Goal: Task Accomplishment & Management: Complete application form

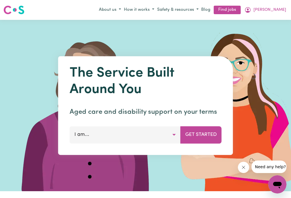
click at [251, 9] on icon "My Account" at bounding box center [248, 10] width 7 height 7
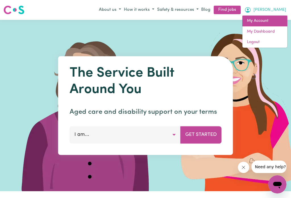
click at [260, 20] on link "My Account" at bounding box center [265, 21] width 45 height 11
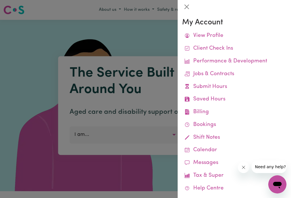
click at [210, 85] on link "Submit Hours" at bounding box center [234, 87] width 104 height 13
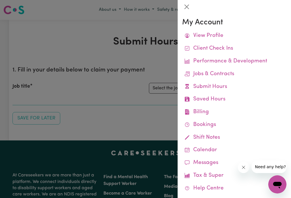
click at [189, 9] on button "Close" at bounding box center [186, 6] width 9 height 9
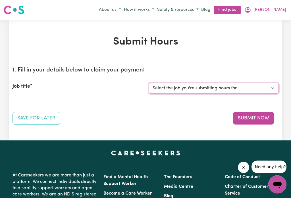
click at [268, 90] on select "Select the job you're submitting hours for... [[PERSON_NAME]] Careworker for [D…" at bounding box center [214, 88] width 130 height 11
select select "12584"
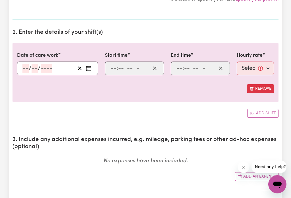
scroll to position [146, 0]
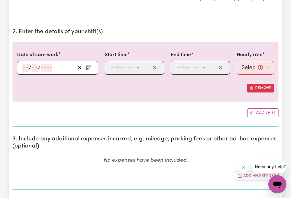
click at [90, 66] on icon "Enter the date of care work" at bounding box center [88, 66] width 3 height 0
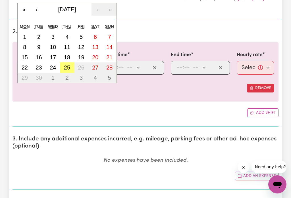
click at [68, 68] on abbr "25" at bounding box center [67, 68] width 6 height 6
type input "[DATE]"
type input "25"
type input "9"
type input "2025"
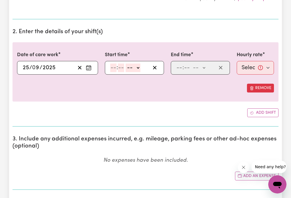
click at [114, 67] on input "number" at bounding box center [113, 68] width 6 height 9
type input "9"
type input "0"
click at [140, 66] on select "-- am pm" at bounding box center [132, 68] width 15 height 9
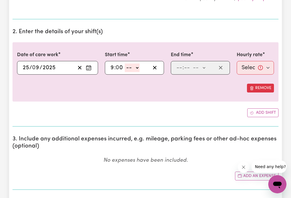
select select "am"
type input "09:00"
click at [206, 68] on select "-- am pm" at bounding box center [199, 68] width 15 height 9
select select "am"
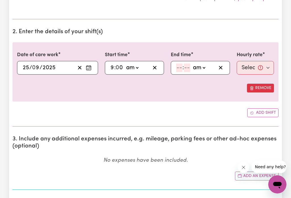
click at [180, 67] on input "number" at bounding box center [179, 68] width 6 height 9
type input "11"
click at [177, 65] on input "11" at bounding box center [178, 68] width 5 height 9
type input "12"
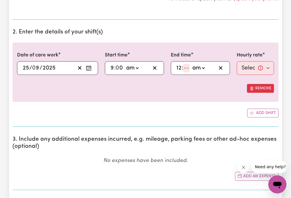
type input "00:00"
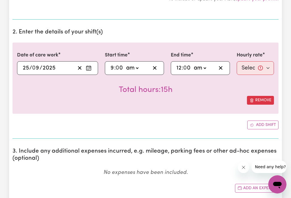
type input "0"
click at [260, 68] on select "Select rate... $52.87 (Weekday) $74.28 ([DATE]) $85.00 (Public Holiday) $105.00…" at bounding box center [255, 68] width 37 height 14
select select "52.87-Weekday"
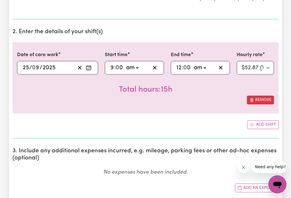
click at [198, 68] on select "am pm" at bounding box center [199, 68] width 15 height 9
select select "pm"
type input "12:00"
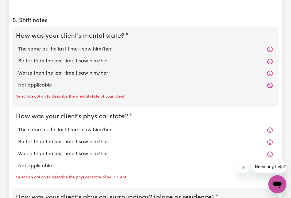
scroll to position [419, 0]
click at [86, 73] on label "Worse than the last time I saw him/her" at bounding box center [145, 73] width 255 height 7
click at [18, 70] on input "Worse than the last time I saw him/her" at bounding box center [18, 70] width 0 height 0
radio input "true"
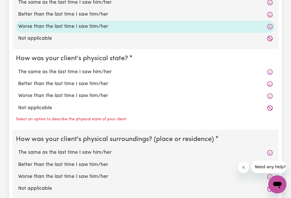
scroll to position [467, 0]
click at [104, 72] on label "The same as the last time I saw him/her" at bounding box center [145, 71] width 255 height 7
click at [18, 68] on input "The same as the last time I saw him/her" at bounding box center [18, 68] width 0 height 0
radio input "true"
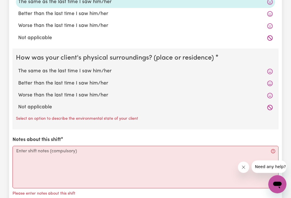
scroll to position [536, 0]
click at [89, 96] on label "Worse than the last time I saw him/her" at bounding box center [145, 95] width 255 height 7
click at [18, 92] on input "Worse than the last time I saw him/her" at bounding box center [18, 92] width 0 height 0
radio input "true"
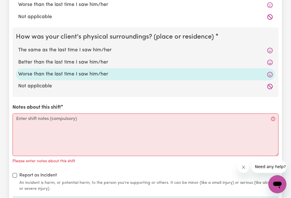
scroll to position [575, 0]
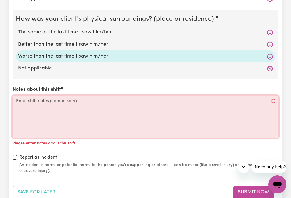
click at [34, 103] on textarea "Notes about this shift" at bounding box center [146, 117] width 266 height 43
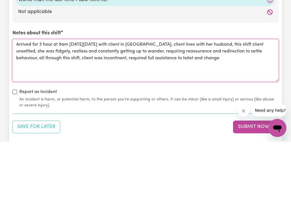
click at [38, 96] on textarea "Arrived for 3 hour at 9am [DATE][DATE] with client in [GEOGRAPHIC_DATA], client…" at bounding box center [146, 117] width 266 height 43
click at [105, 96] on textarea "Arrived for 3 hour at 9am [DATE][DATE] with client in [GEOGRAPHIC_DATA], client…" at bounding box center [146, 117] width 266 height 43
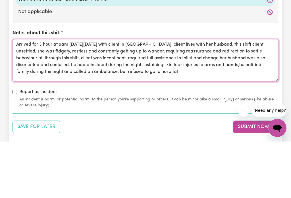
click at [73, 96] on textarea "Arrived for 3 hour at 9am [DATE][DATE] with client in [GEOGRAPHIC_DATA], client…" at bounding box center [146, 117] width 266 height 43
click at [201, 96] on textarea "Arrived for 3 hour at 9am [DATE][DATE] with client in [GEOGRAPHIC_DATA], client…" at bounding box center [146, 117] width 266 height 43
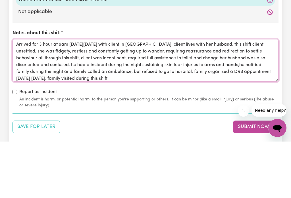
click at [219, 96] on textarea "Arrived for 3 hour at 9am [DATE][DATE] with client in [GEOGRAPHIC_DATA], client…" at bounding box center [146, 117] width 266 height 43
click at [162, 96] on textarea "Arrived for 3 hour at 9am [DATE][DATE] with client in [GEOGRAPHIC_DATA], client…" at bounding box center [146, 117] width 266 height 43
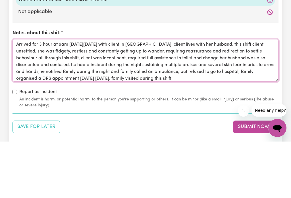
click at [206, 96] on textarea "Arrived for 3 hour at 9am [DATE][DATE] with client in [GEOGRAPHIC_DATA], client…" at bounding box center [146, 117] width 266 height 43
click at [39, 96] on textarea "Arrived for 3 hour at 9am [DATE][DATE] with client in [GEOGRAPHIC_DATA], client…" at bounding box center [146, 117] width 266 height 43
click at [207, 96] on textarea "Arrived for 3 hour at 9am [DATE][DATE] with client in [GEOGRAPHIC_DATA], client…" at bounding box center [146, 117] width 266 height 43
click at [68, 96] on textarea "Arrived for 3 hour at 9am [DATE][DATE] with client in [GEOGRAPHIC_DATA], client…" at bounding box center [146, 117] width 266 height 43
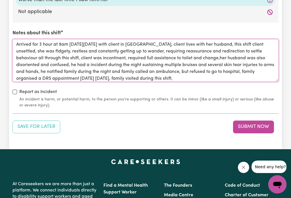
click at [71, 66] on textarea "Arrived for 3 hour at 9am [DATE][DATE] with client in [GEOGRAPHIC_DATA], client…" at bounding box center [146, 60] width 266 height 43
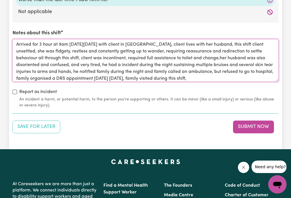
click at [221, 79] on textarea "Arrived for 3 hour at 9am [DATE][DATE] with client in [GEOGRAPHIC_DATA], client…" at bounding box center [146, 60] width 266 height 43
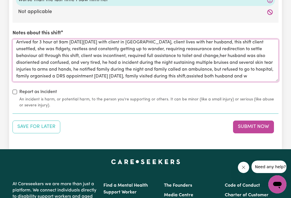
scroll to position [6, 0]
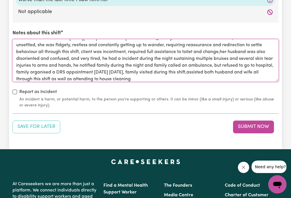
click at [229, 74] on textarea "Arrived for 3 hour at 9am [DATE][DATE] with client in [GEOGRAPHIC_DATA], client…" at bounding box center [146, 60] width 266 height 43
click at [110, 79] on textarea "Arrived for 3 hour at 9am [DATE][DATE] with client in [GEOGRAPHIC_DATA], client…" at bounding box center [146, 60] width 266 height 43
click at [92, 80] on textarea "Arrived for 3 hour at 9am [DATE][DATE] with client in [GEOGRAPHIC_DATA], client…" at bounding box center [146, 60] width 266 height 43
click at [184, 80] on textarea "Arrived for 3 hour at 9am [DATE][DATE] with client in [GEOGRAPHIC_DATA], client…" at bounding box center [146, 60] width 266 height 43
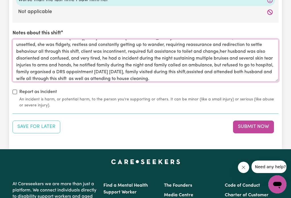
scroll to position [7, 0]
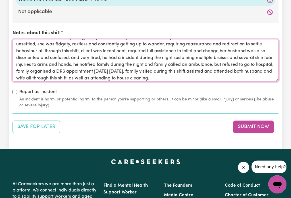
click at [261, 72] on textarea "Arrived for 3 hour at 9am [DATE][DATE] with client in [GEOGRAPHIC_DATA], client…" at bounding box center [146, 60] width 266 height 43
click at [192, 79] on textarea "Arrived for 3 hour at 9am [DATE][DATE] with client in [GEOGRAPHIC_DATA], client…" at bounding box center [146, 60] width 266 height 43
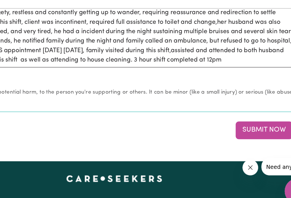
scroll to position [9, 0]
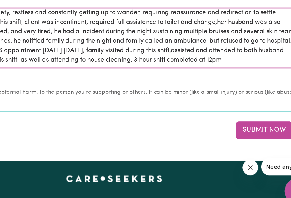
click at [151, 53] on textarea "Arrived for 3 hour at 9am [DATE][DATE] with client in [GEOGRAPHIC_DATA], client…" at bounding box center [146, 74] width 266 height 43
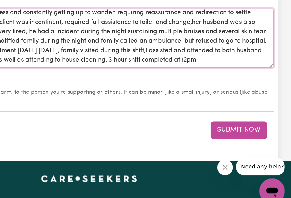
click at [173, 53] on textarea "Arrived for 3 hour at 9am [DATE][DATE] with client in [GEOGRAPHIC_DATA], client…" at bounding box center [146, 74] width 266 height 43
type textarea "Arrived for 3 hour at 9am [DATE][DATE] with client in [GEOGRAPHIC_DATA], client…"
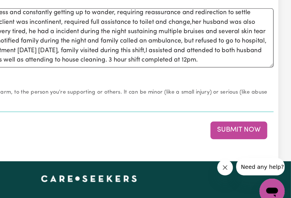
click at [233, 134] on button "Submit Now" at bounding box center [253, 140] width 41 height 13
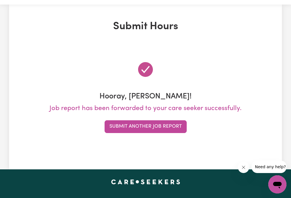
scroll to position [22, 0]
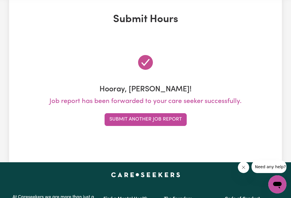
click at [142, 121] on button "Submit Another Job Report" at bounding box center [146, 119] width 82 height 13
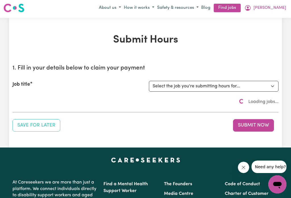
scroll to position [0, 0]
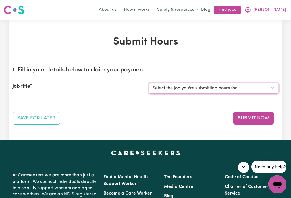
click at [272, 89] on select "Select the job you're submitting hours for... [[PERSON_NAME]] Careworker for [D…" at bounding box center [214, 88] width 130 height 11
select select "10020"
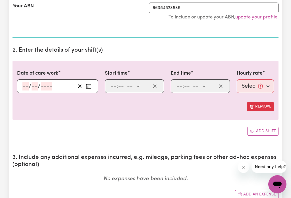
click at [88, 89] on icon "Enter the date of care work" at bounding box center [89, 87] width 6 height 6
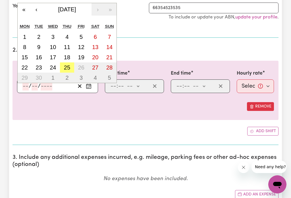
click at [67, 69] on abbr "25" at bounding box center [67, 68] width 6 height 6
type input "[DATE]"
type input "25"
type input "9"
type input "2025"
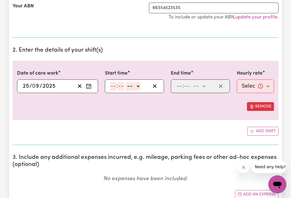
click at [140, 84] on select "-- am pm" at bounding box center [133, 86] width 15 height 9
select select "pm"
click at [117, 88] on input "number" at bounding box center [113, 86] width 6 height 9
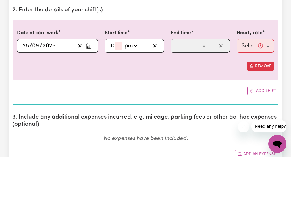
type input "12"
type input "12:03"
type input "3"
type input "12:30"
type input "30"
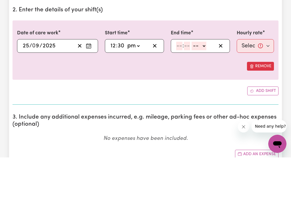
click at [204, 82] on select "-- am pm" at bounding box center [199, 86] width 15 height 9
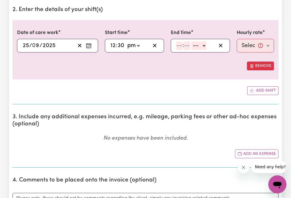
select select "pm"
click at [179, 49] on input "number" at bounding box center [179, 46] width 6 height 9
type input "2"
type input "3"
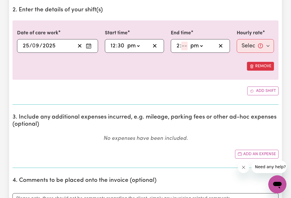
type input "14:03"
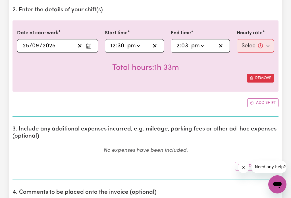
type input "30"
type input "14:30"
type input "30"
click at [264, 47] on select "Select rate... $47.00 (Weekday)" at bounding box center [255, 46] width 37 height 14
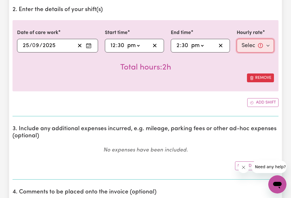
select select "47-Weekday"
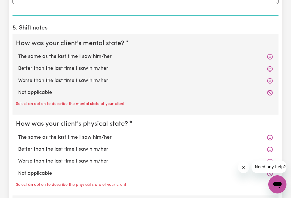
click at [104, 59] on label "The same as the last time I saw him/her" at bounding box center [145, 56] width 255 height 7
click at [18, 53] on input "The same as the last time I saw him/her" at bounding box center [18, 53] width 0 height 0
radio input "true"
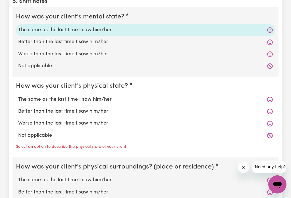
click at [99, 101] on label "The same as the last time I saw him/her" at bounding box center [145, 99] width 255 height 7
click at [18, 96] on input "The same as the last time I saw him/her" at bounding box center [18, 96] width 0 height 0
radio input "true"
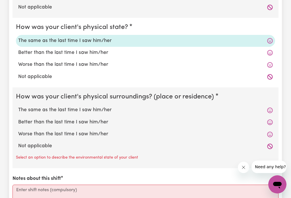
click at [98, 112] on label "The same as the last time I saw him/her" at bounding box center [145, 110] width 255 height 7
click at [18, 107] on input "The same as the last time I saw him/her" at bounding box center [18, 106] width 0 height 0
radio input "true"
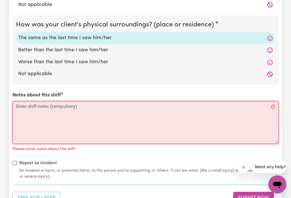
click at [56, 113] on textarea "Notes about this shift" at bounding box center [146, 122] width 266 height 43
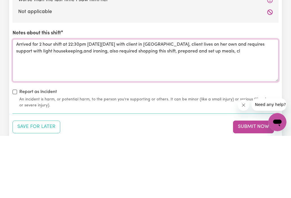
click at [277, 102] on textarea "Arrived for 2 hour shift at 22:30pm [DATE][DATE] with client in [GEOGRAPHIC_DAT…" at bounding box center [146, 123] width 266 height 43
click at [267, 102] on textarea "Arrived for 2 hour shift at 22:30pm [DATE][DATE] with client in [GEOGRAPHIC_DAT…" at bounding box center [146, 123] width 266 height 43
click at [271, 102] on textarea "Arrived for 2 hour shift at 22:30pm [DATE][DATE] with client in [GEOGRAPHIC_DAT…" at bounding box center [146, 123] width 266 height 43
click at [270, 102] on textarea "Arrived for 2 hour shift at 22:30pm [DATE][DATE] with client in [GEOGRAPHIC_DAT…" at bounding box center [146, 123] width 266 height 43
click at [259, 102] on textarea "Arrived for 2 hour shift at 22:30pm [DATE][DATE] with client in [GEOGRAPHIC_DAT…" at bounding box center [146, 123] width 266 height 43
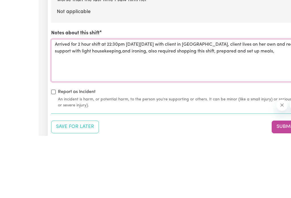
scroll to position [569, 38]
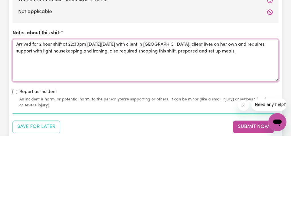
click at [236, 102] on textarea "Arrived for 2 hour shift at 22:30pm [DATE][DATE] with client in [GEOGRAPHIC_DAT…" at bounding box center [146, 123] width 266 height 43
click at [262, 102] on textarea "Arrived for 2 hour shift at 22:30pm [DATE][DATE] with client in [GEOGRAPHIC_DAT…" at bounding box center [146, 123] width 266 height 43
click at [240, 102] on textarea "Arrived for 2 hour shift at 22:30pm [DATE][DATE] with client in [GEOGRAPHIC_DAT…" at bounding box center [146, 123] width 266 height 43
click at [13, 102] on textarea "Arrived for 2 hour shift at 22:30pm [DATE][DATE] with client in [GEOGRAPHIC_DAT…" at bounding box center [146, 123] width 266 height 43
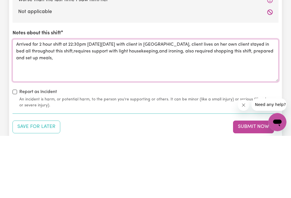
click at [177, 102] on textarea "Arrived for 2 hour shift at 22:30pm [DATE][DATE] with client in [GEOGRAPHIC_DAT…" at bounding box center [146, 123] width 266 height 43
click at [80, 102] on textarea "Arrived for 2 hour shift at 22:30pm [DATE][DATE] with client in [GEOGRAPHIC_DAT…" at bounding box center [146, 123] width 266 height 43
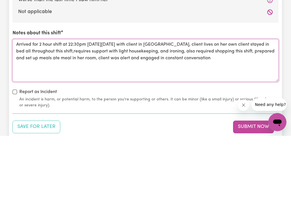
click at [80, 102] on textarea "Arrived for 2 hour shift at 22:30pm [DATE][DATE] with client in [GEOGRAPHIC_DAT…" at bounding box center [146, 123] width 266 height 43
click at [256, 102] on textarea "Arrived for 2 hour shift at 12:30pm [DATE][DATE] with client in [GEOGRAPHIC_DAT…" at bounding box center [146, 123] width 266 height 43
click at [110, 102] on textarea "Arrived for 2 hour shift at 12:30pm [DATE][DATE] with client in [GEOGRAPHIC_DAT…" at bounding box center [146, 123] width 266 height 43
click at [179, 102] on textarea "Arrived for 2 hour shift at 12:30pm [DATE][DATE] with client in [GEOGRAPHIC_DAT…" at bounding box center [146, 123] width 266 height 43
click at [246, 102] on textarea "Arrived for 2 hour shift at 12:30pm [DATE][DATE] with client in [GEOGRAPHIC_DAT…" at bounding box center [146, 123] width 266 height 43
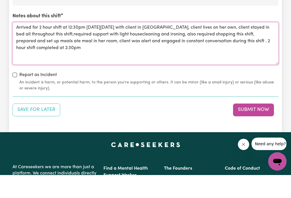
scroll to position [626, 0]
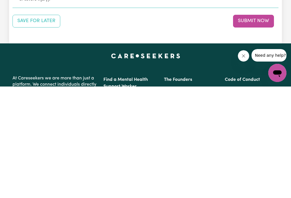
type textarea "Arrived for 2 hour shift at 12:30pm [DATE][DATE] with client in [GEOGRAPHIC_DAT…"
click at [248, 127] on button "Submit Now" at bounding box center [253, 133] width 41 height 13
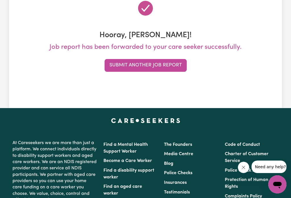
scroll to position [0, 0]
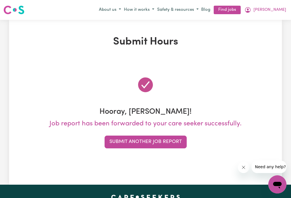
click at [0, 106] on div "Submit Hours Hooray, [PERSON_NAME]! Job report has been forwarded to your care …" at bounding box center [145, 102] width 291 height 165
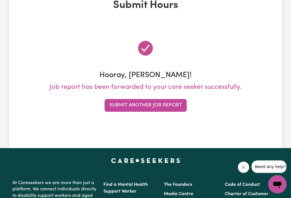
scroll to position [42, 0]
